Goal: Find contact information: Find contact information

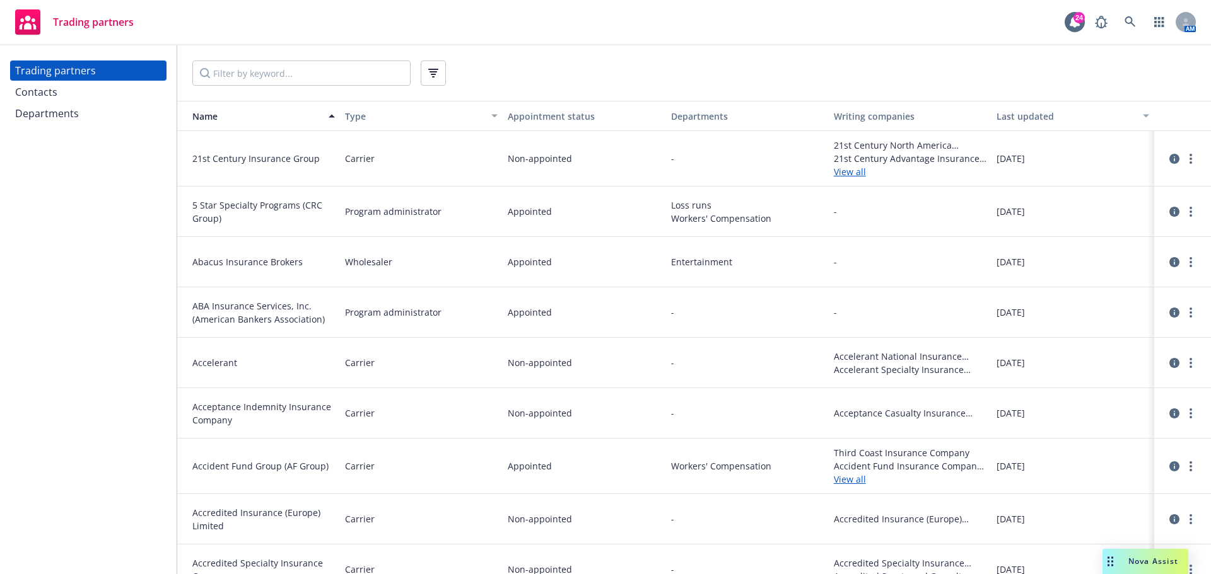
click at [99, 98] on div "Contacts" at bounding box center [88, 92] width 146 height 20
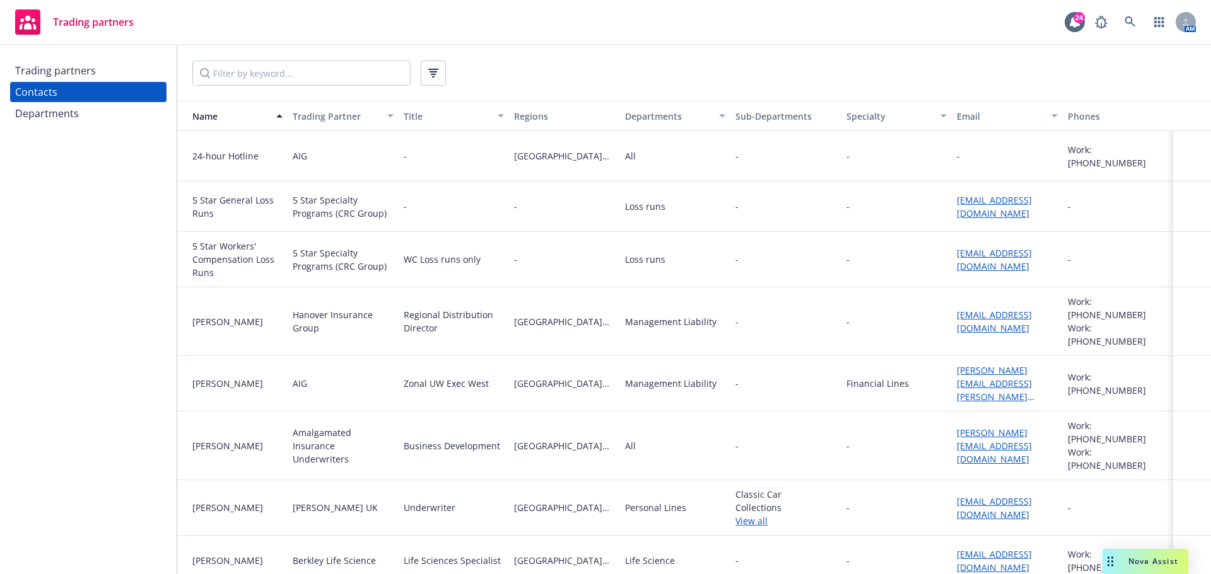
click at [91, 78] on div "Trading partners" at bounding box center [55, 71] width 81 height 20
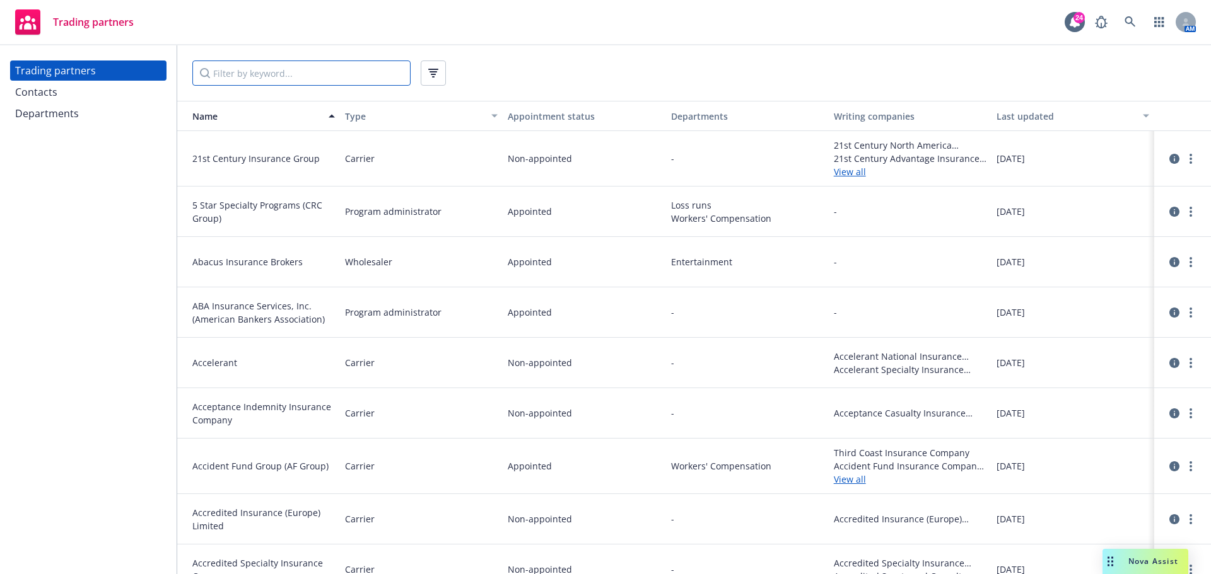
click at [240, 74] on input "Filter by keyword..." at bounding box center [301, 73] width 218 height 25
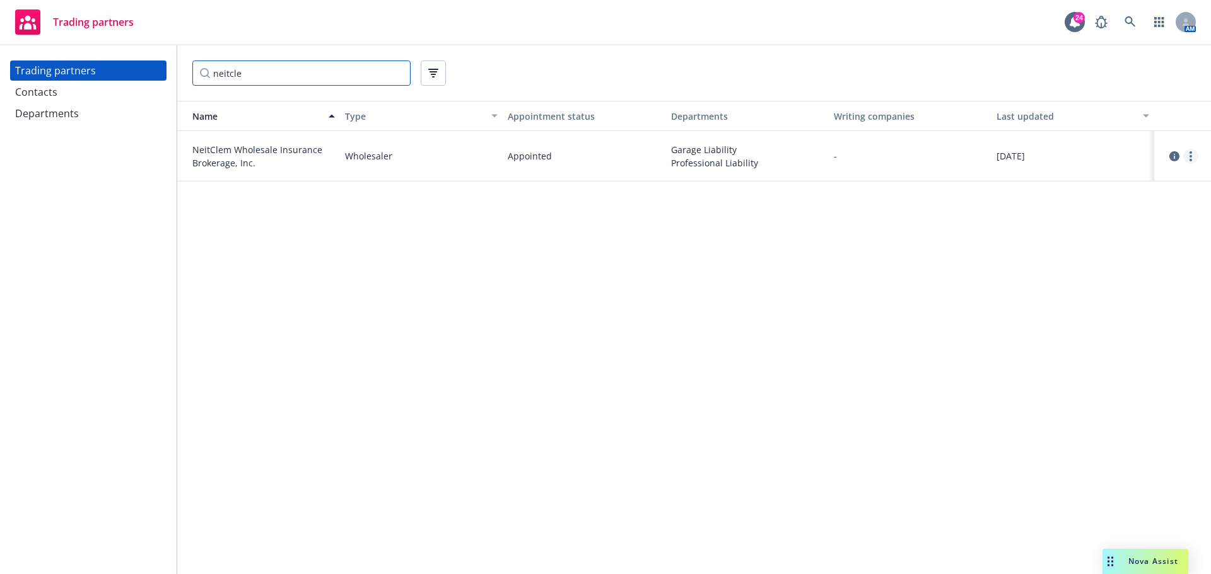
type input "neitcle"
click at [1195, 158] on link "more" at bounding box center [1190, 156] width 15 height 15
click at [1139, 182] on link "View contacts" at bounding box center [1127, 182] width 141 height 25
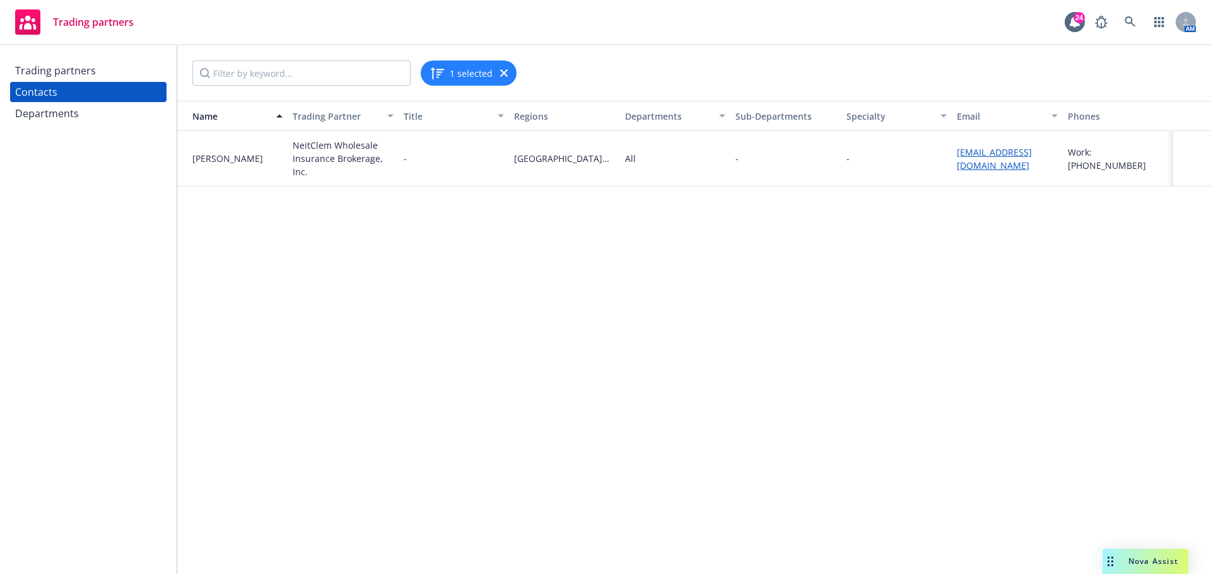
click at [57, 79] on div "Trading partners" at bounding box center [55, 71] width 81 height 20
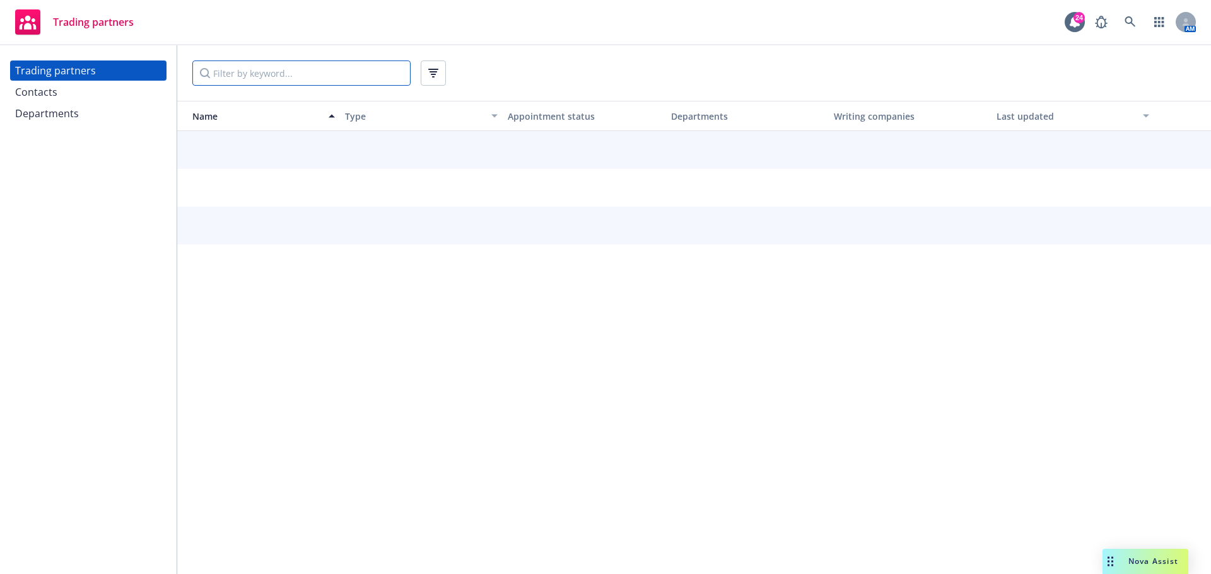
click at [282, 75] on input "Filter by keyword..." at bounding box center [301, 73] width 218 height 25
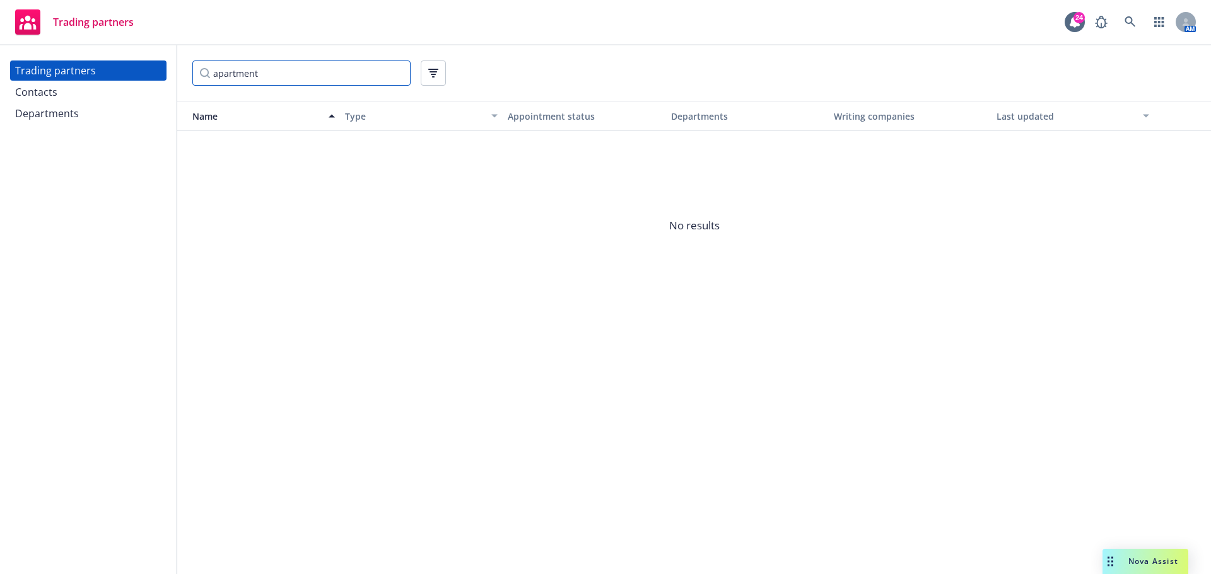
type input "apartment"
click at [74, 95] on div "Contacts" at bounding box center [88, 92] width 146 height 20
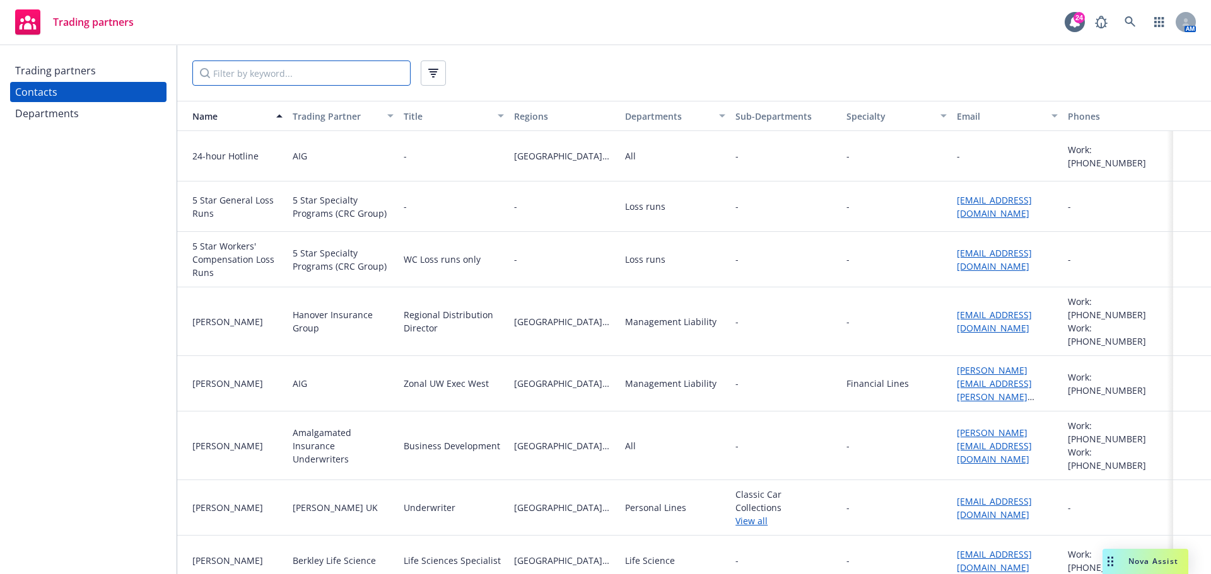
click at [293, 72] on input "Filter by keyword..." at bounding box center [301, 73] width 218 height 25
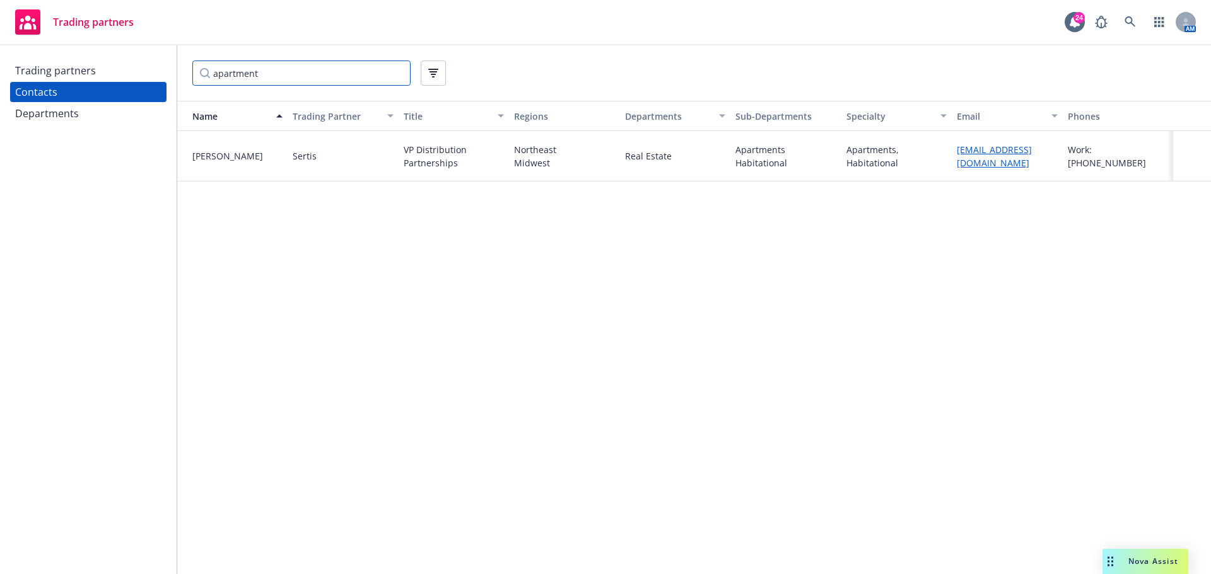
type input "apartment"
click at [315, 154] on div "Sertis" at bounding box center [305, 155] width 24 height 13
click at [50, 68] on div "Trading partners" at bounding box center [55, 71] width 81 height 20
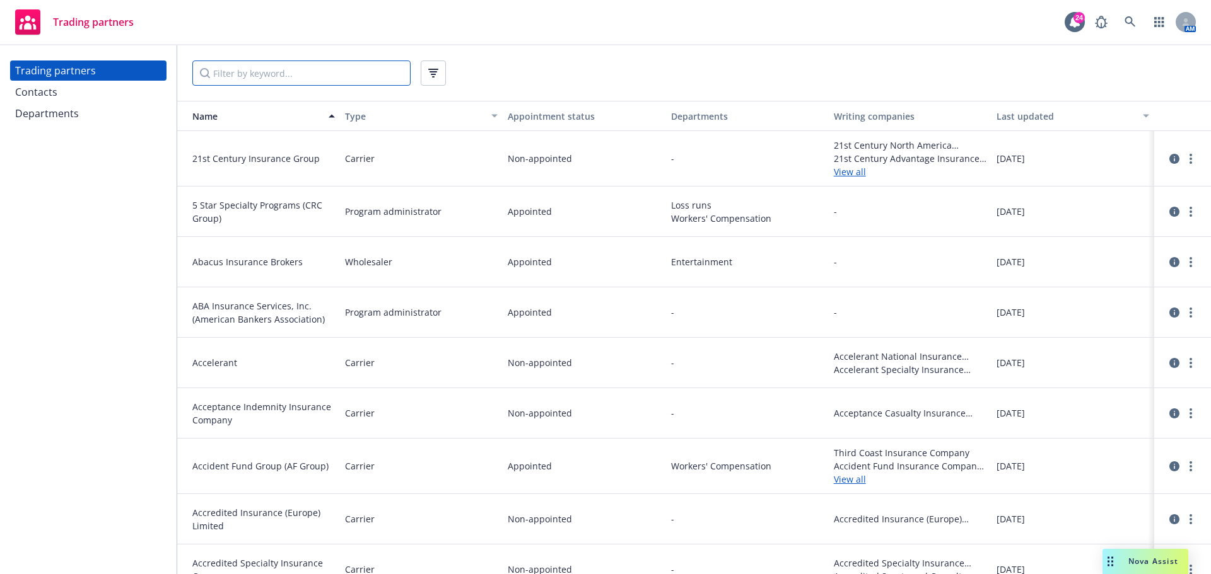
click at [284, 69] on input "Filter by keyword..." at bounding box center [301, 73] width 218 height 25
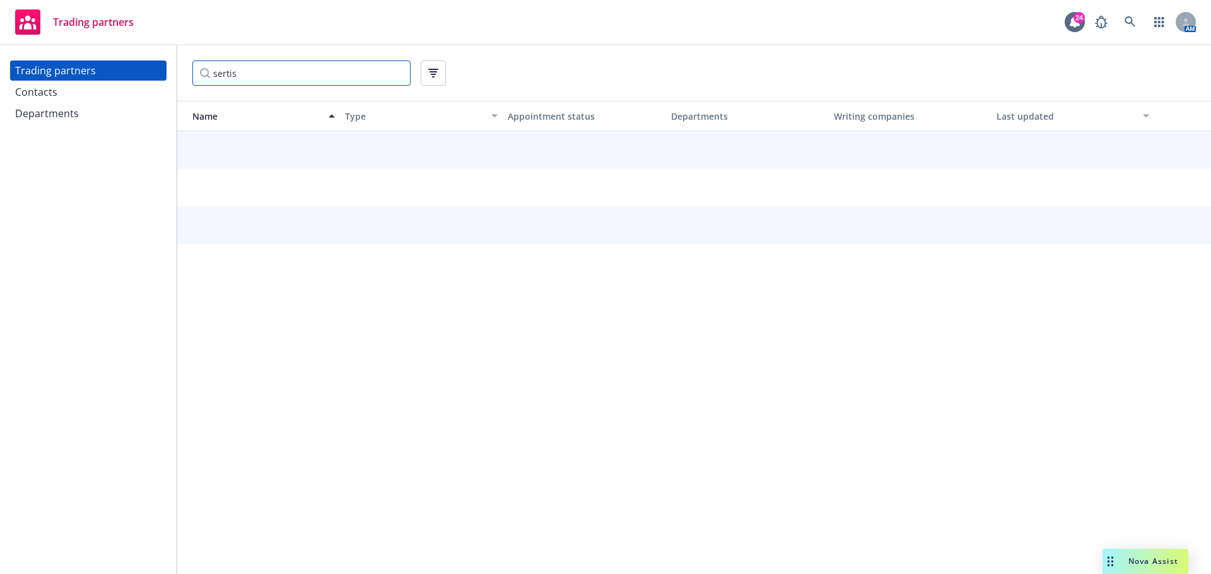
type input "sertis"
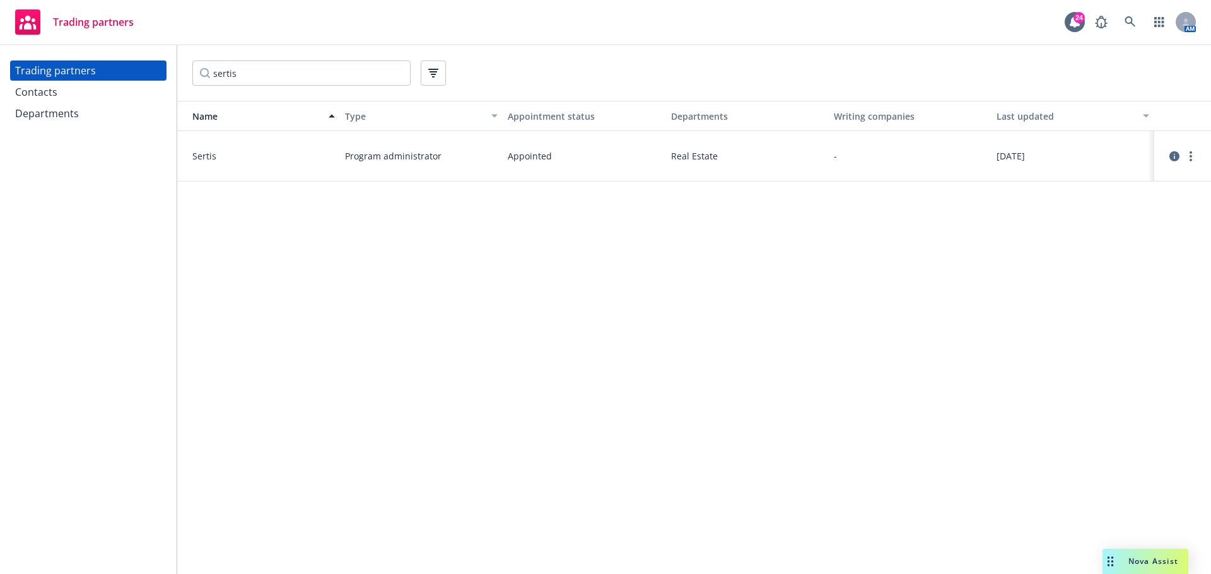
click at [55, 92] on div "Contacts" at bounding box center [36, 92] width 42 height 20
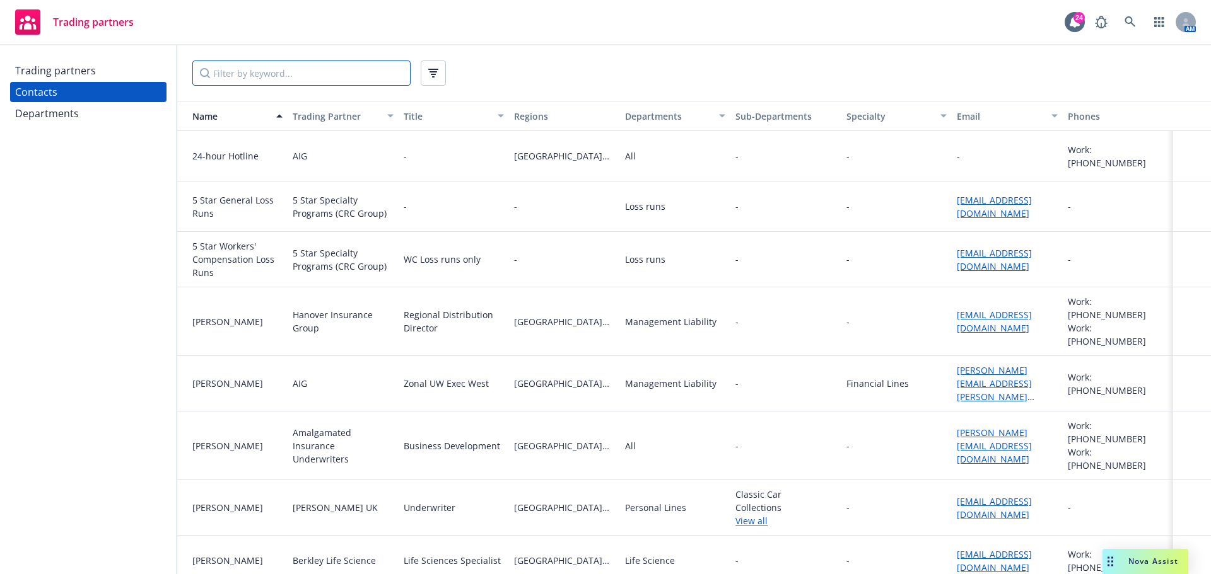
click at [255, 73] on input "Filter by keyword..." at bounding box center [301, 73] width 218 height 25
type input "sertis"
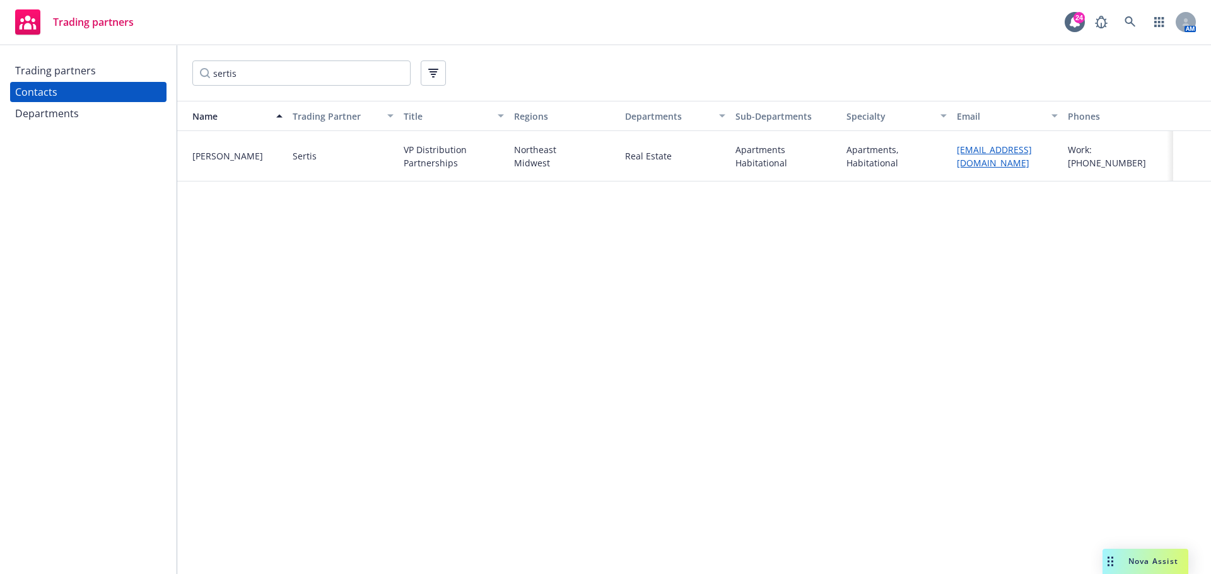
click at [999, 159] on link "[EMAIL_ADDRESS][DOMAIN_NAME]" at bounding box center [994, 156] width 75 height 25
click at [84, 117] on div "Departments" at bounding box center [88, 113] width 146 height 20
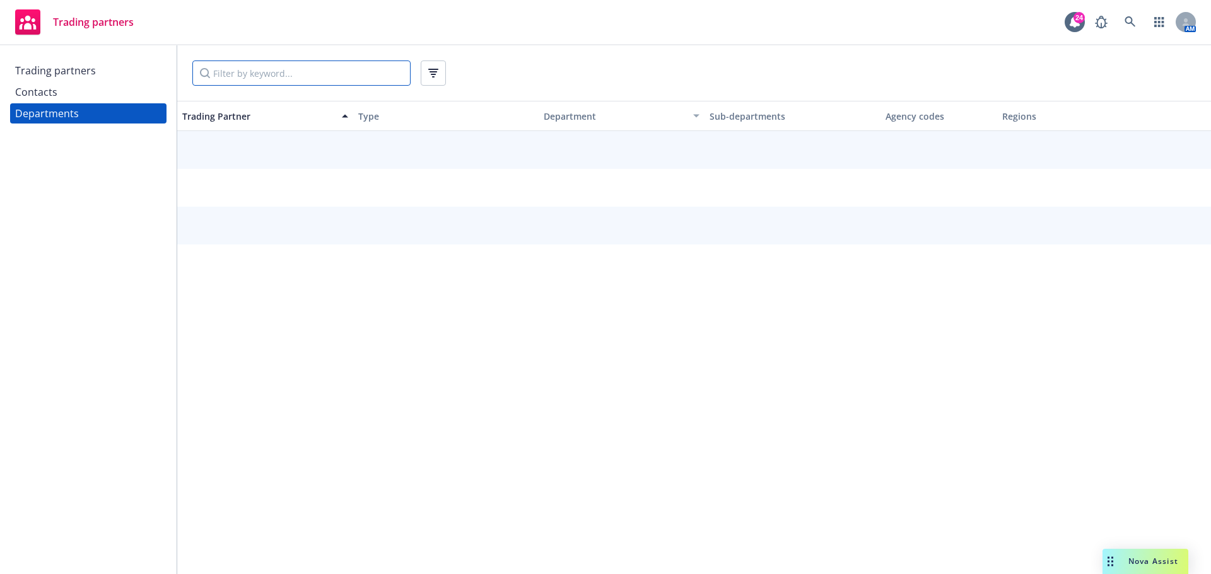
click at [236, 65] on input "Filter by keyword..." at bounding box center [301, 73] width 218 height 25
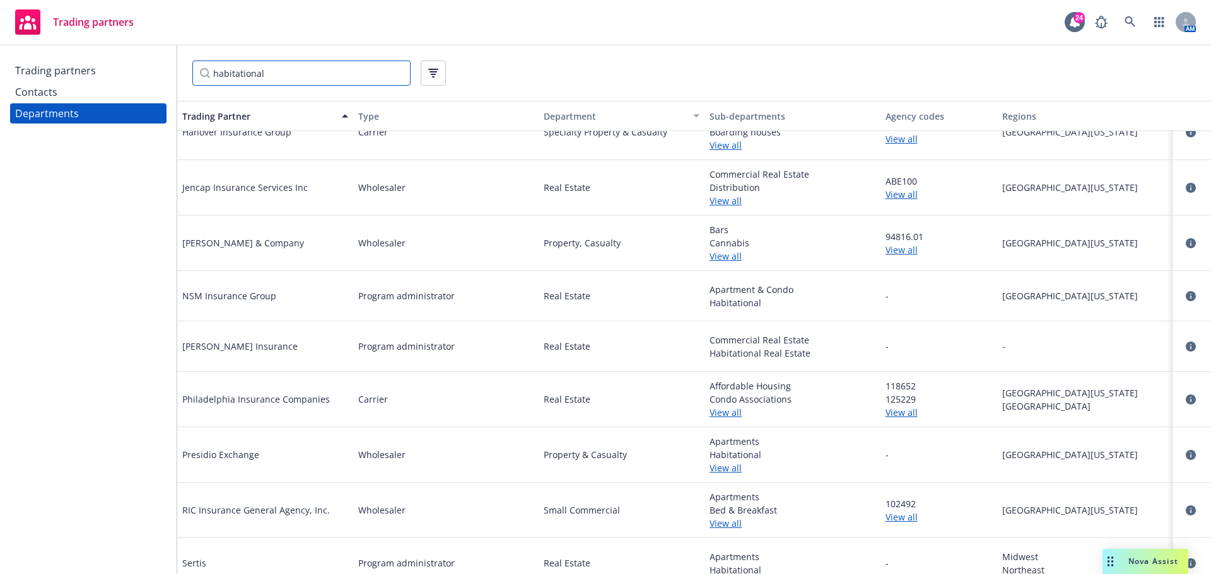
scroll to position [189, 0]
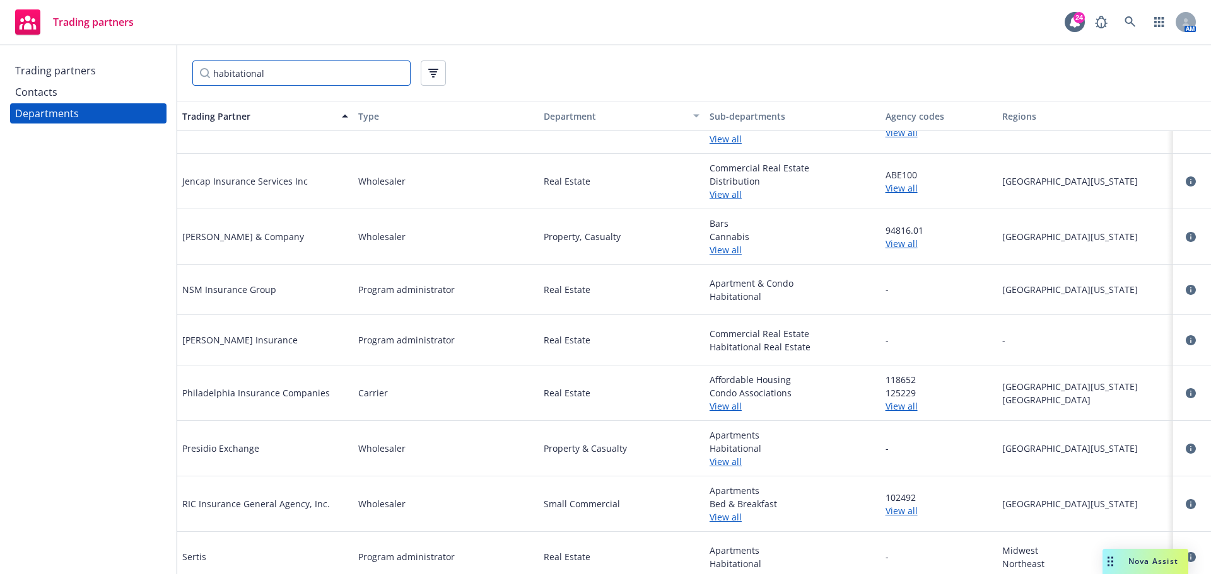
type input "habitational"
click at [719, 409] on link "View all" at bounding box center [792, 406] width 166 height 13
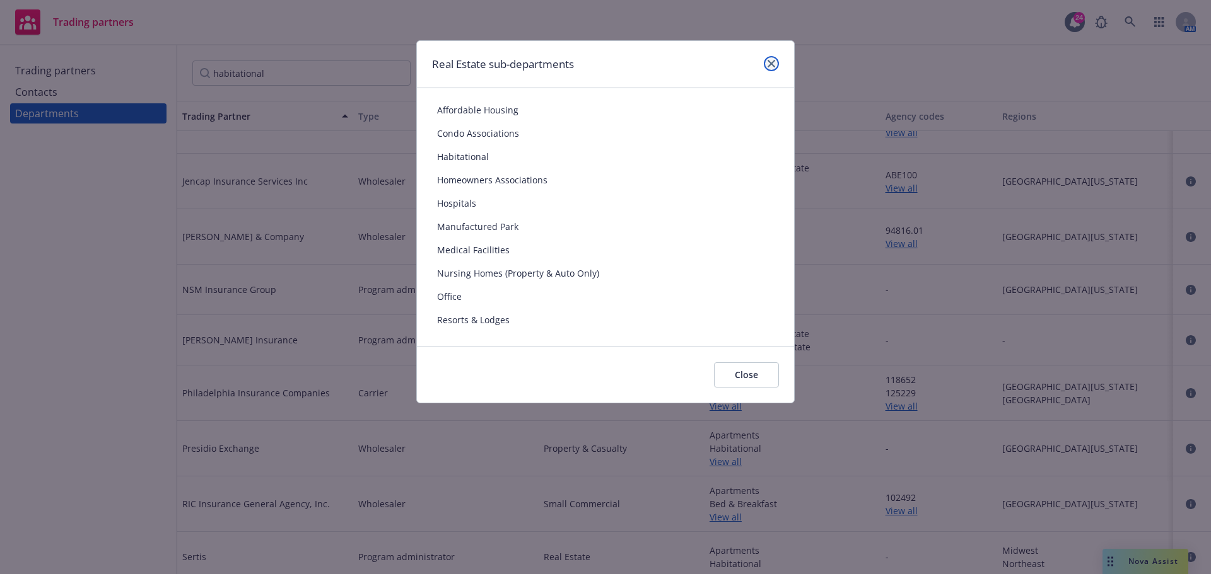
click at [774, 64] on icon "close" at bounding box center [771, 64] width 8 height 8
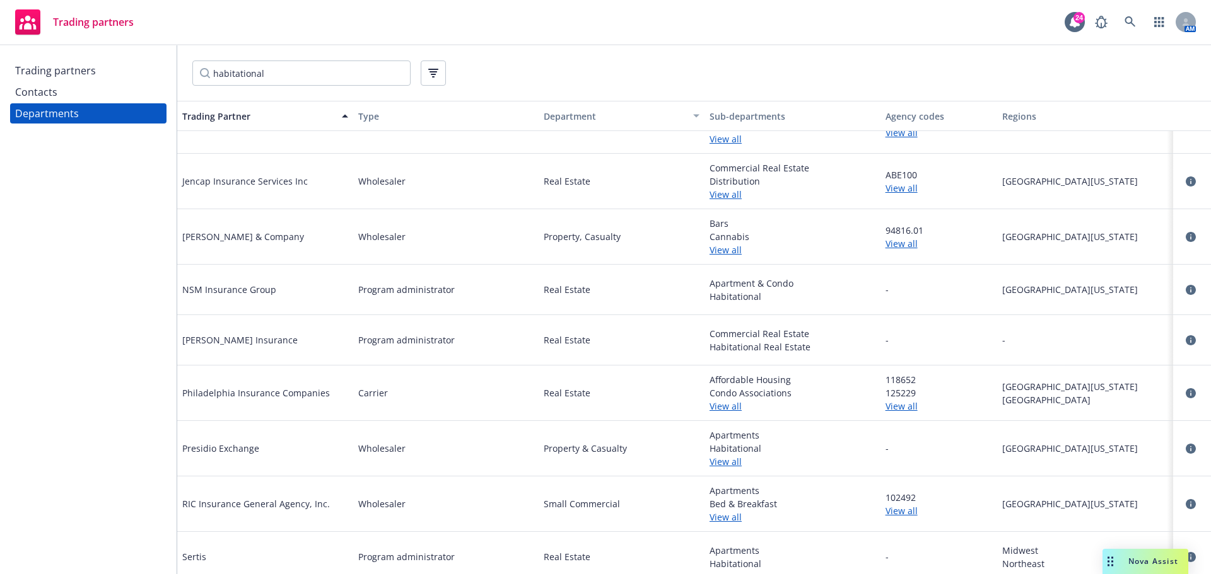
click at [320, 398] on span "Philadelphia Insurance Companies" at bounding box center [256, 393] width 148 height 13
click at [69, 105] on div "Departments" at bounding box center [47, 113] width 64 height 20
click at [69, 99] on div "Contacts" at bounding box center [88, 92] width 146 height 20
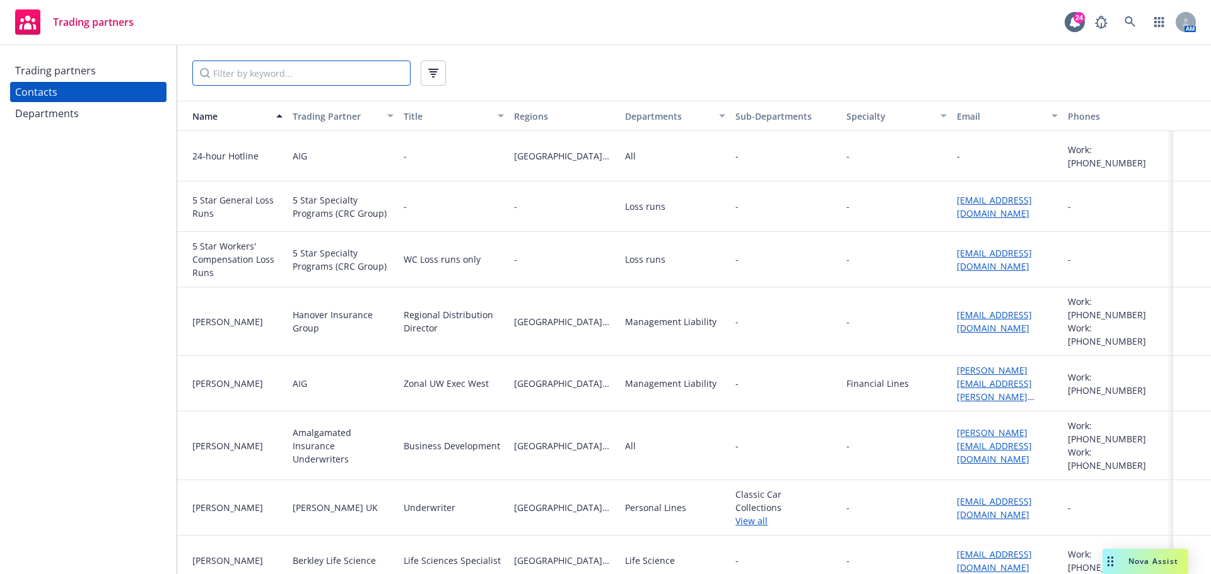
click at [380, 66] on input "Filter by keyword..." at bounding box center [301, 73] width 218 height 25
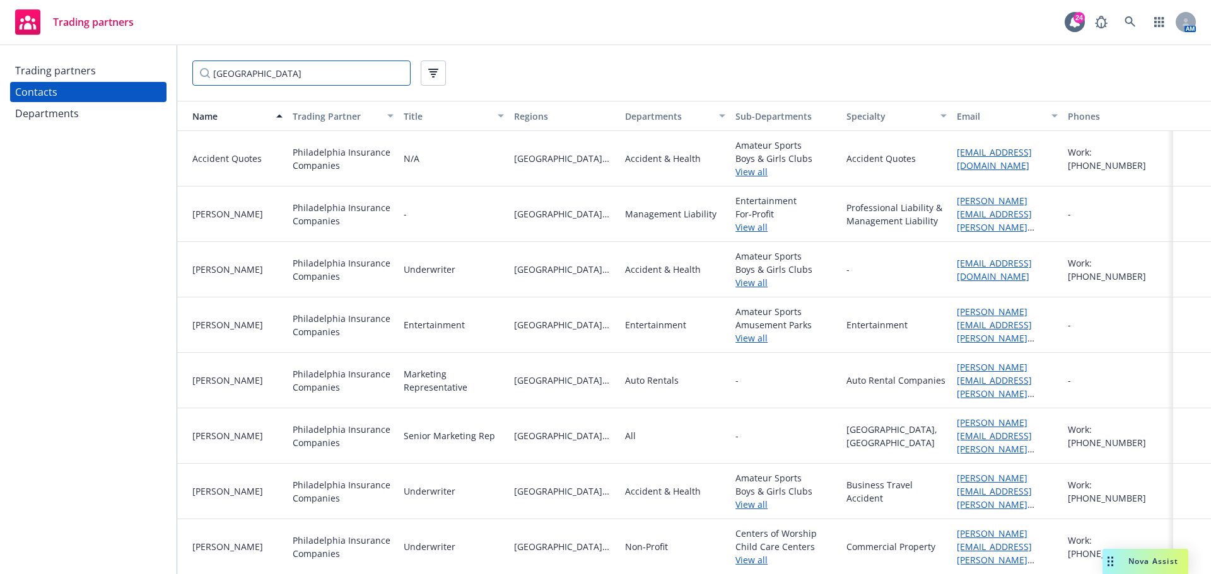
type input "[GEOGRAPHIC_DATA]"
drag, startPoint x: 259, startPoint y: 78, endPoint x: 229, endPoint y: 81, distance: 30.5
click at [259, 78] on input "[GEOGRAPHIC_DATA]" at bounding box center [301, 73] width 218 height 25
click at [92, 75] on div "Trading partners" at bounding box center [55, 71] width 81 height 20
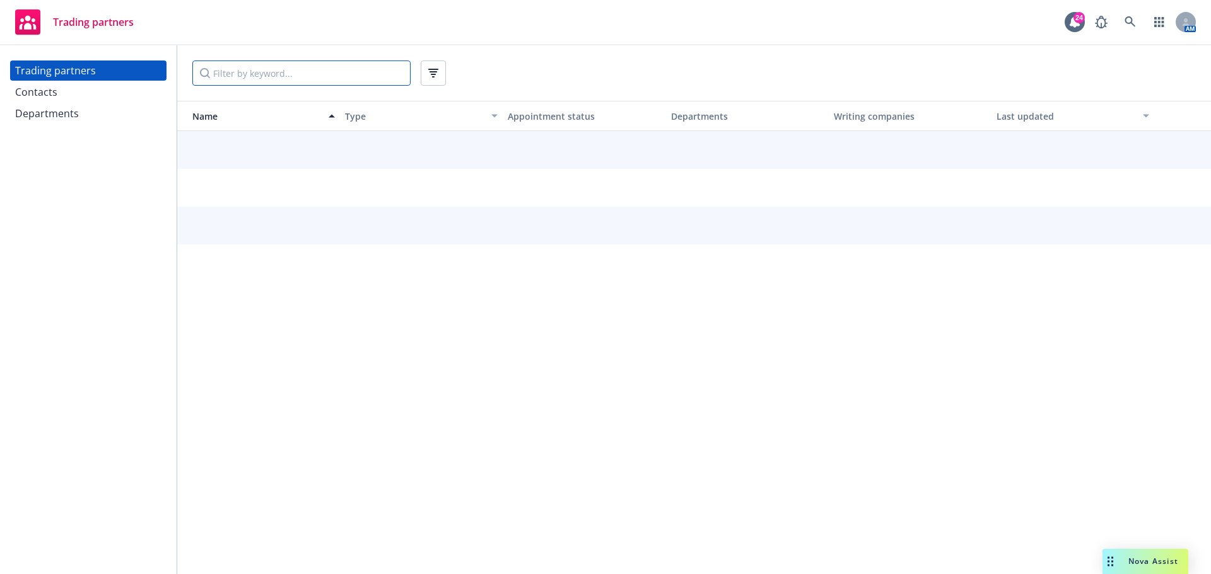
click at [229, 71] on input "Filter by keyword..." at bounding box center [301, 73] width 218 height 25
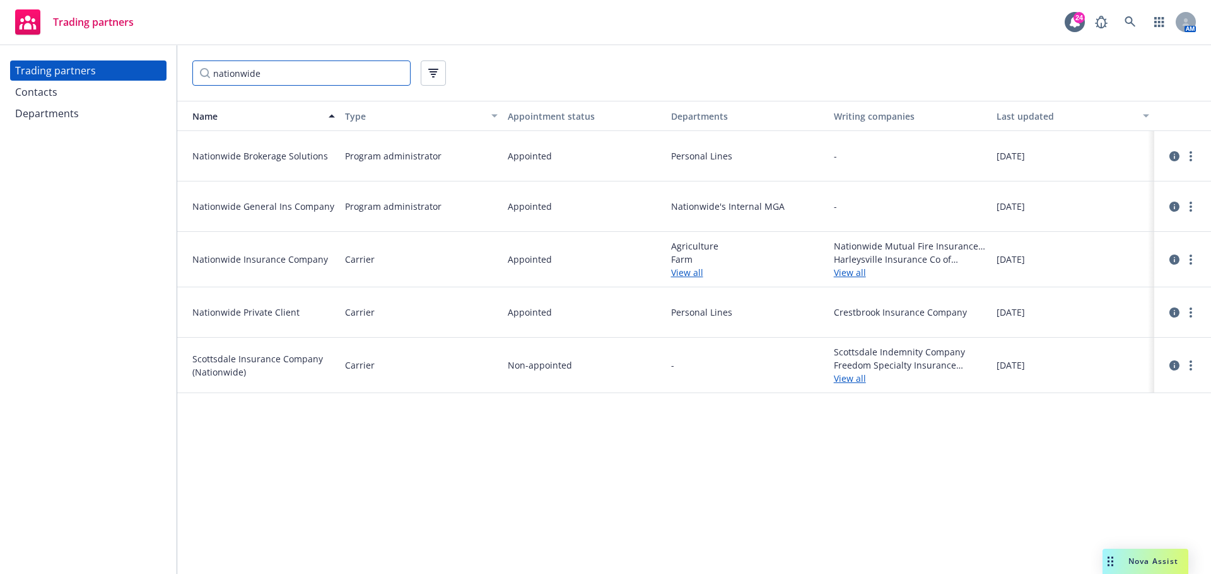
click at [230, 66] on input "nationwide" at bounding box center [301, 73] width 218 height 25
type input "chubb"
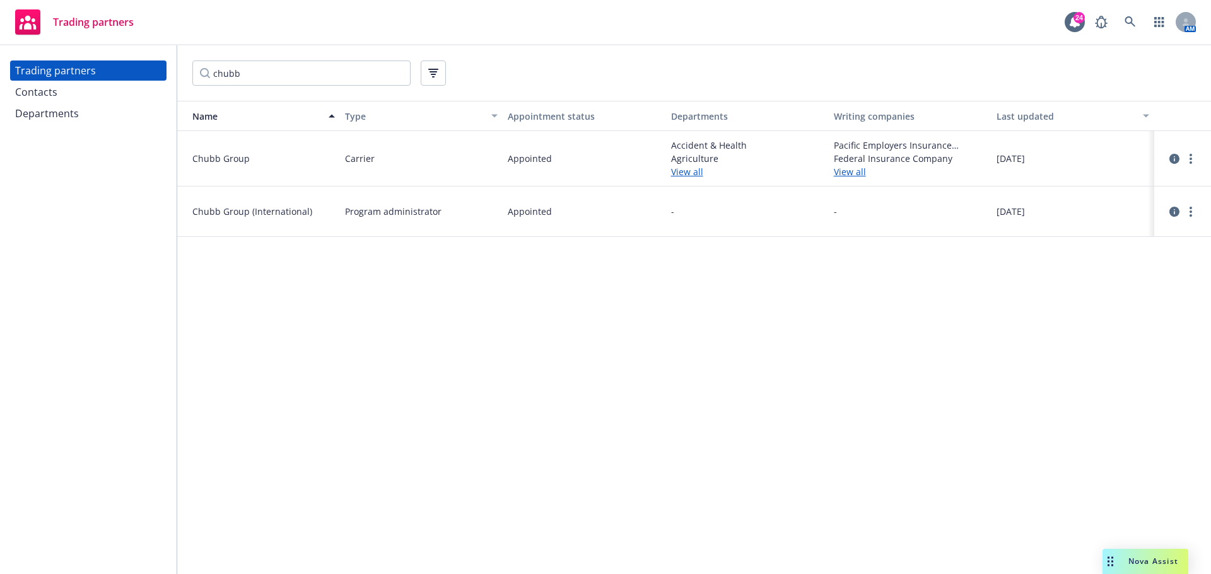
click at [102, 96] on div "Contacts" at bounding box center [88, 92] width 146 height 20
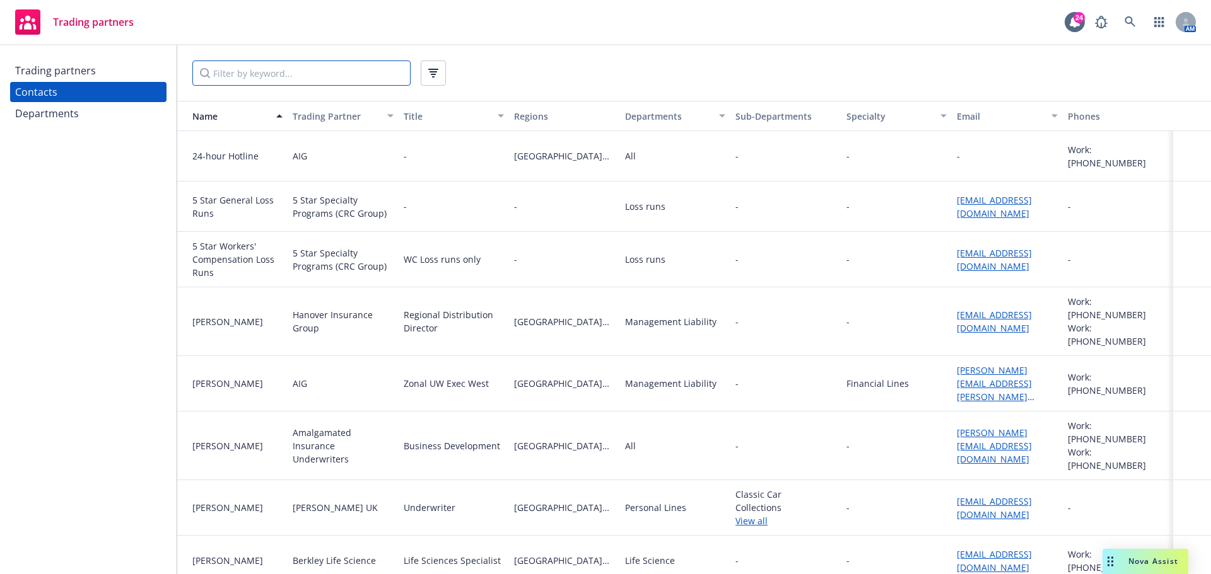
click at [279, 71] on input "Filter by keyword..." at bounding box center [301, 73] width 218 height 25
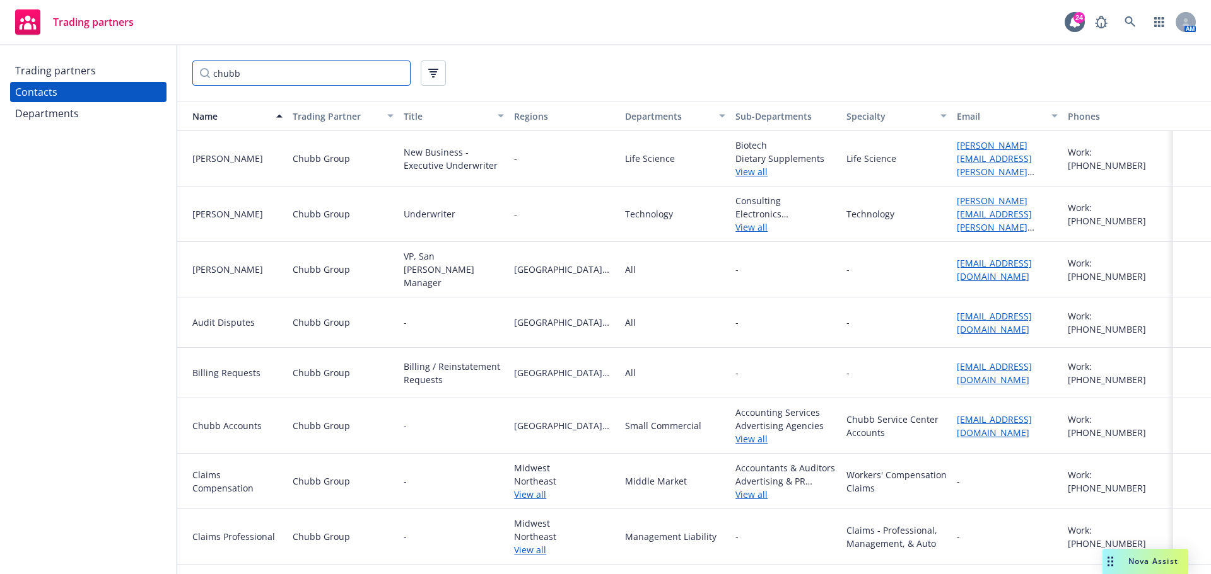
click at [274, 81] on input "chubb" at bounding box center [301, 73] width 218 height 25
click at [267, 69] on input "chubb" at bounding box center [301, 73] width 218 height 25
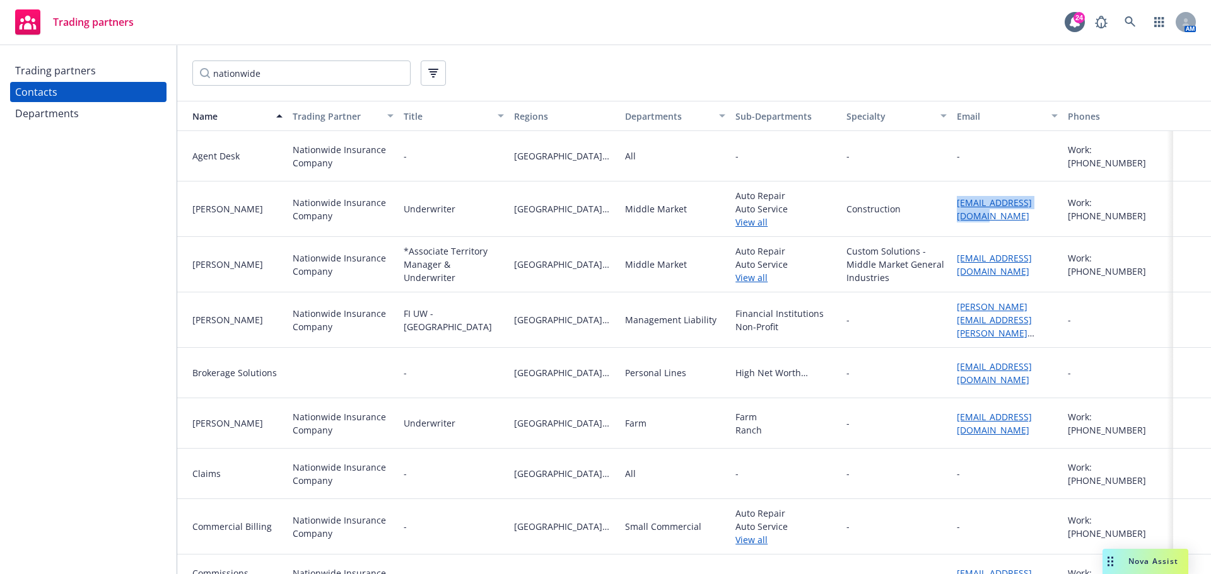
drag, startPoint x: 968, startPoint y: 220, endPoint x: 943, endPoint y: 204, distance: 29.7
click at [943, 204] on div "[PERSON_NAME] Nationwide Insurance Company Underwriter Northern [US_STATE] Midd…" at bounding box center [693, 209] width 1033 height 55
copy div "[EMAIL_ADDRESS][DOMAIN_NAME]"
click at [246, 76] on input "nationwide" at bounding box center [301, 73] width 218 height 25
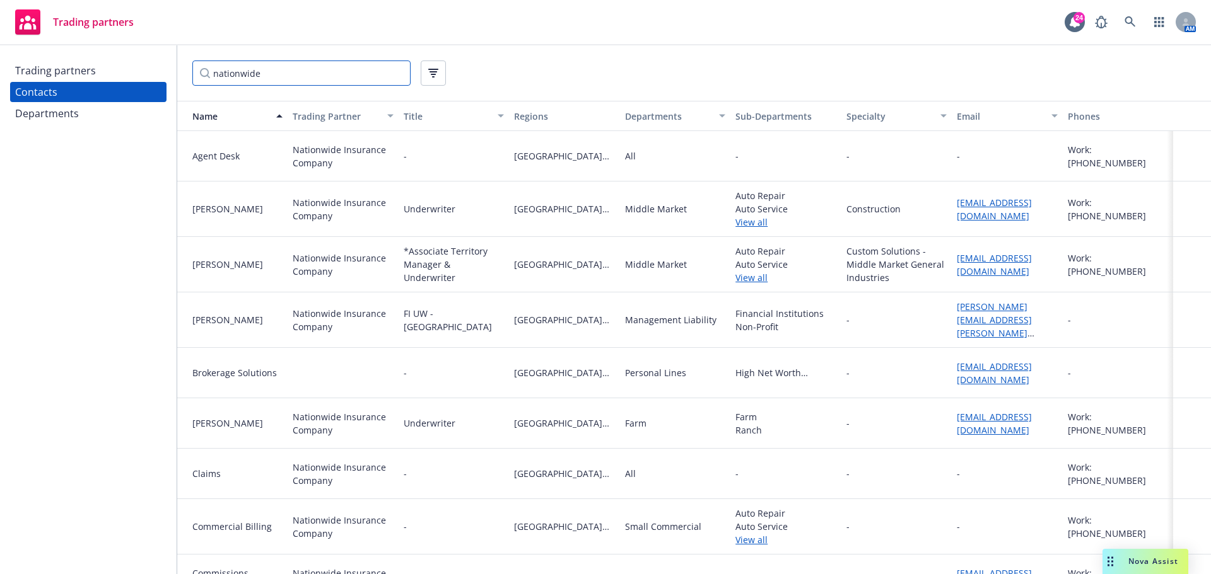
click at [246, 76] on input "nationwide" at bounding box center [301, 73] width 218 height 25
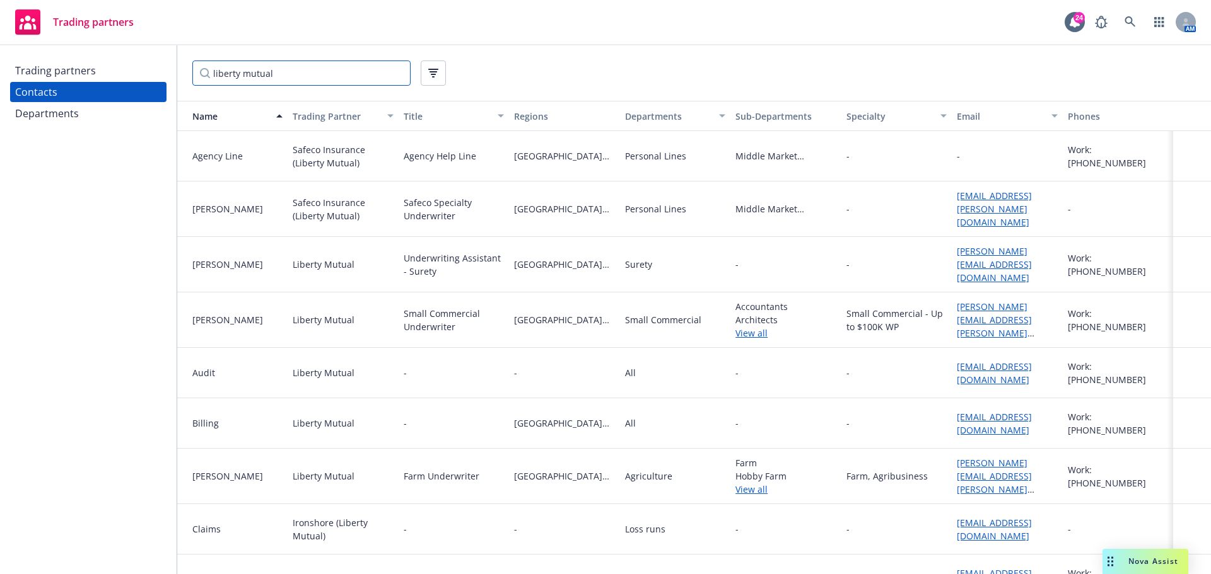
type input "liberty mutual"
drag, startPoint x: 991, startPoint y: 315, endPoint x: 929, endPoint y: 310, distance: 62.6
click at [929, 310] on div "[PERSON_NAME] Liberty Mutual Small Commercial Underwriter [GEOGRAPHIC_DATA][US_…" at bounding box center [693, 320] width 1033 height 55
copy div "[PERSON_NAME][EMAIL_ADDRESS][PERSON_NAME][DOMAIN_NAME]"
